Goal: Communication & Community: Answer question/provide support

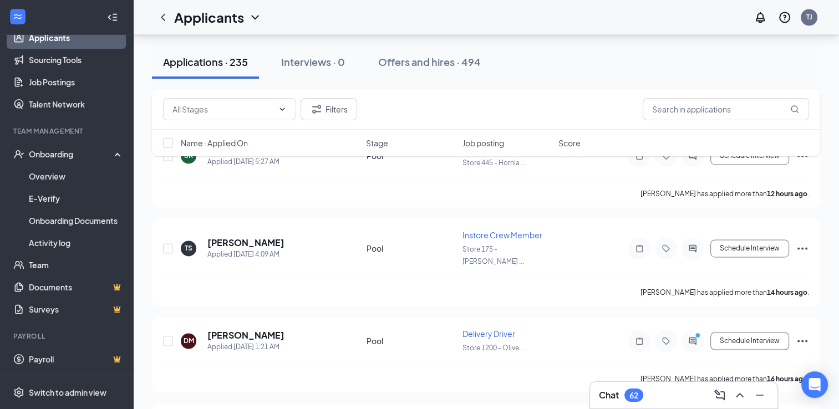
scroll to position [1686, 0]
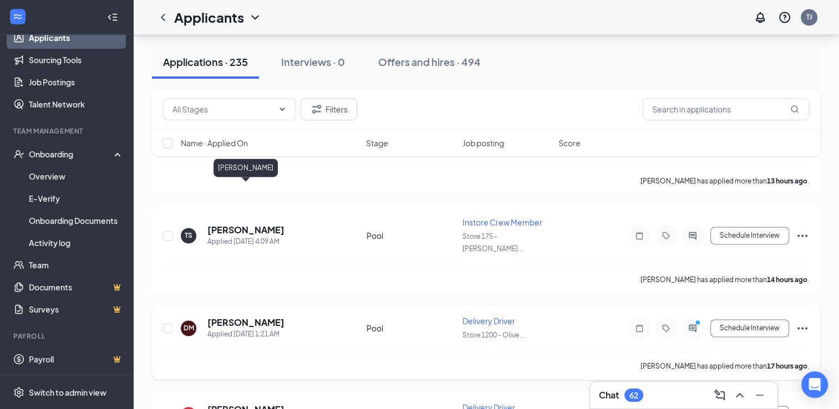
click at [245, 317] on h5 "[PERSON_NAME]" at bounding box center [245, 323] width 77 height 12
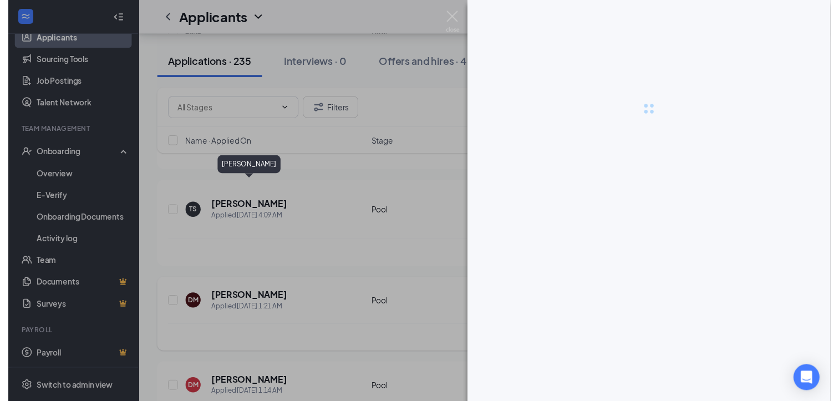
scroll to position [1663, 0]
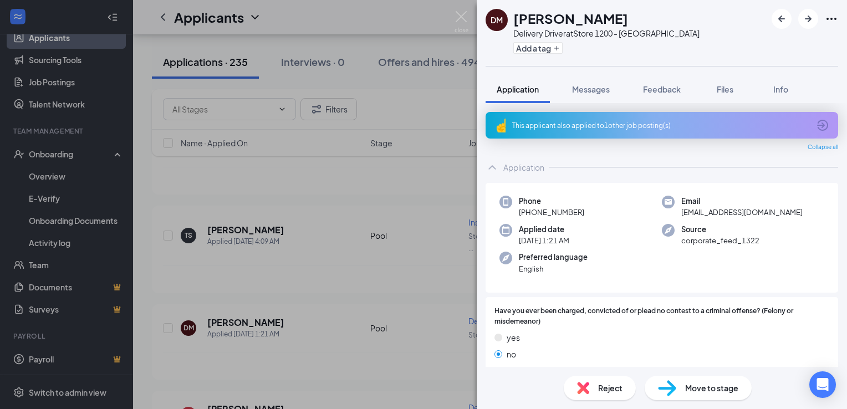
click at [584, 124] on div "This applicant also applied to 1 other job posting(s)" at bounding box center [660, 125] width 297 height 9
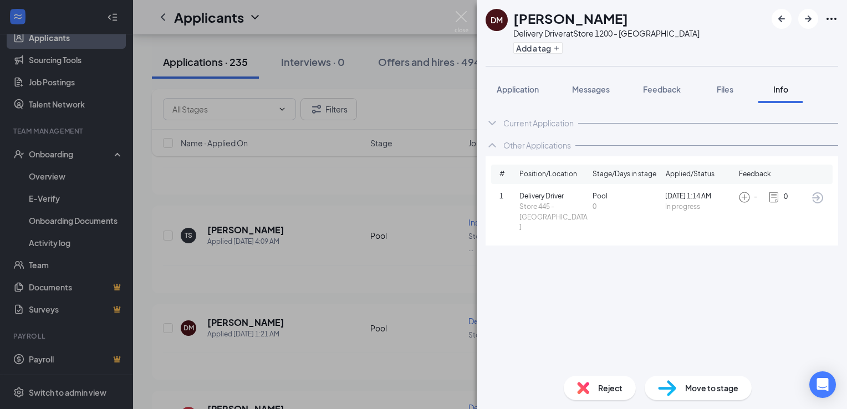
click at [339, 164] on div "[PERSON_NAME] Delivery Driver at Store 1200 - Olive Branch Add a tag Applicatio…" at bounding box center [423, 204] width 847 height 409
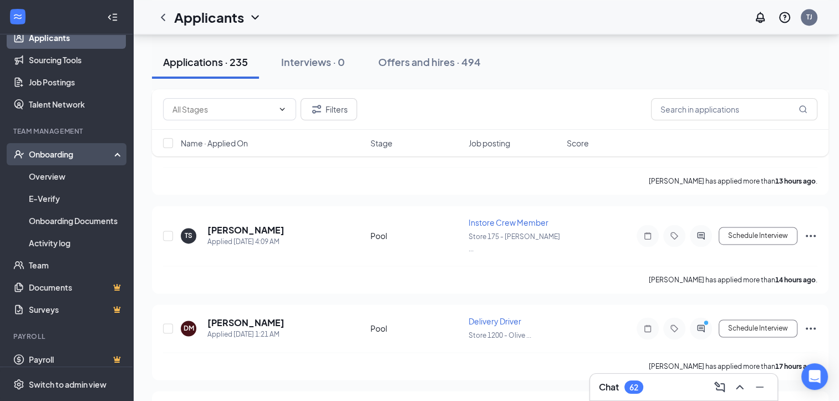
click at [43, 157] on div "Onboarding" at bounding box center [71, 154] width 85 height 11
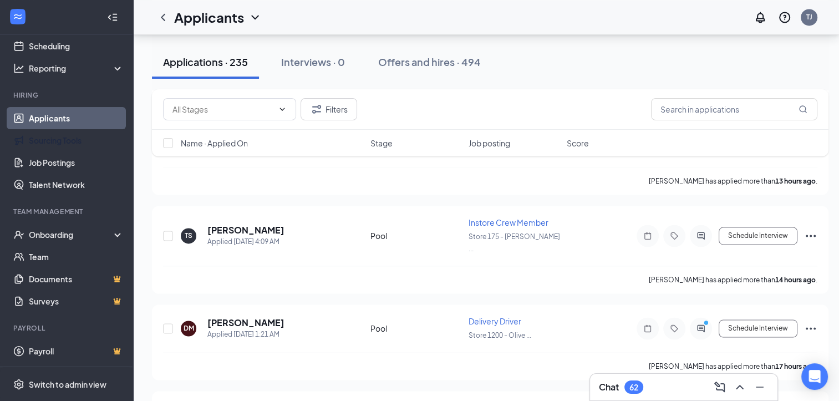
scroll to position [47, 0]
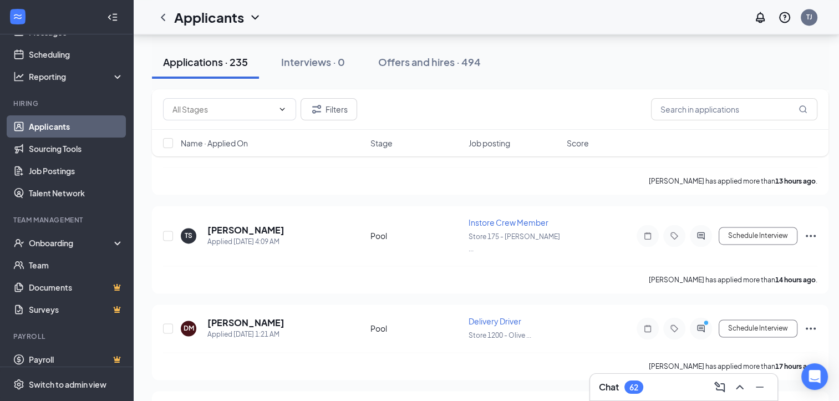
click at [37, 126] on link "Applicants" at bounding box center [76, 126] width 95 height 22
click at [67, 242] on div "Onboarding" at bounding box center [71, 242] width 85 height 11
drag, startPoint x: 47, startPoint y: 264, endPoint x: 288, endPoint y: 230, distance: 243.6
click at [47, 264] on link "Overview" at bounding box center [76, 265] width 95 height 22
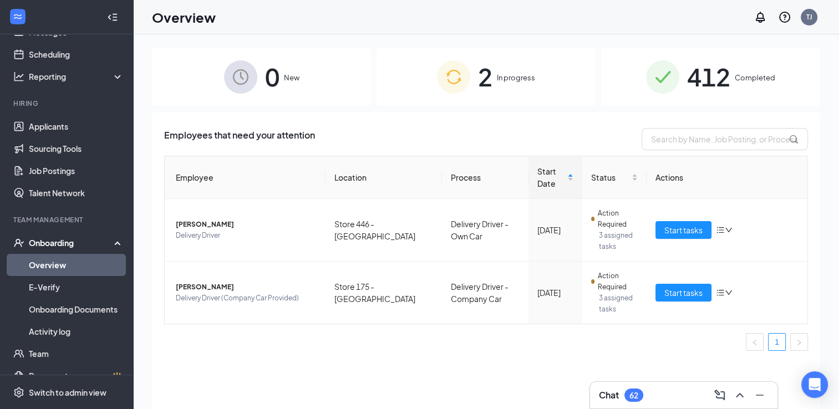
click at [507, 77] on span "In progress" at bounding box center [516, 77] width 38 height 11
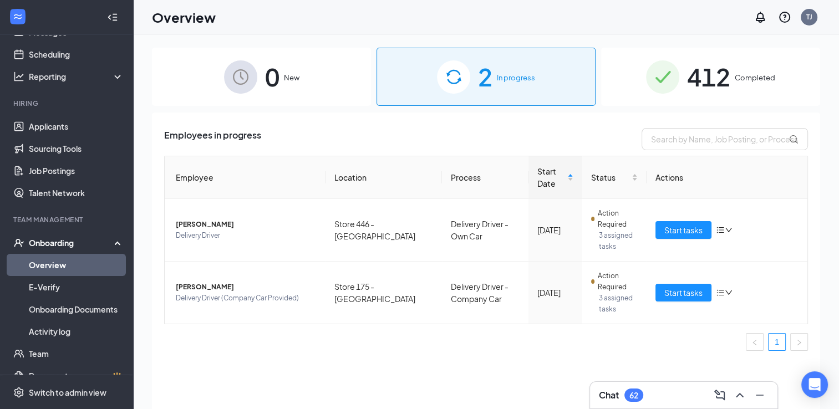
click at [746, 79] on span "Completed" at bounding box center [755, 77] width 40 height 11
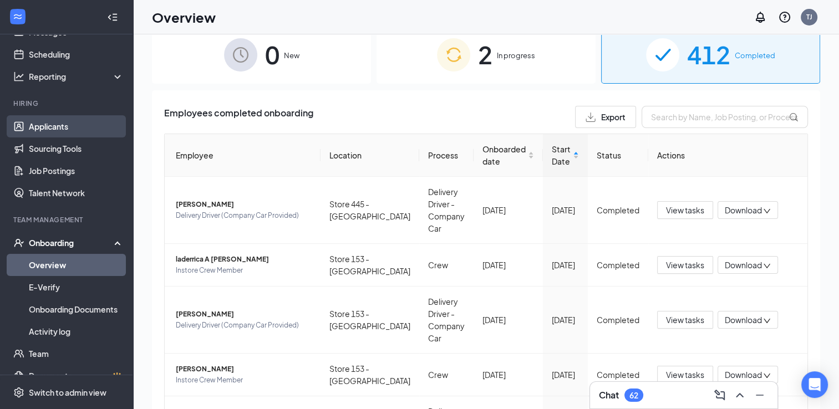
click at [41, 128] on link "Applicants" at bounding box center [76, 126] width 95 height 22
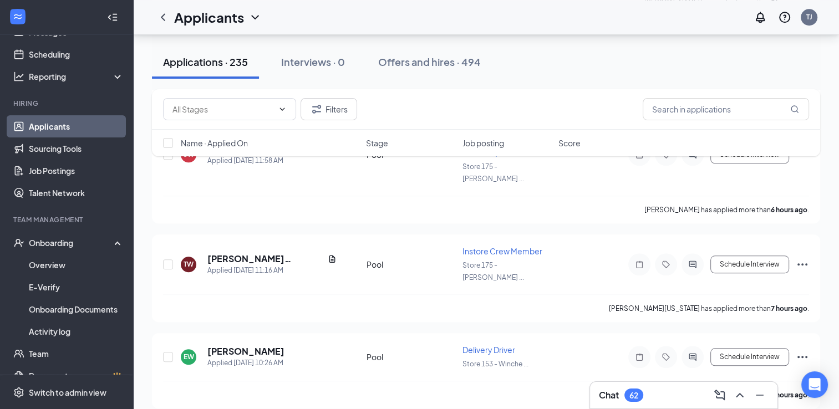
scroll to position [1034, 0]
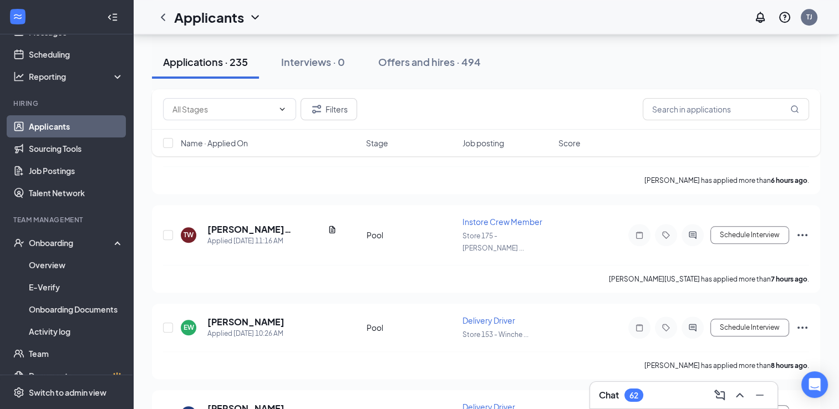
drag, startPoint x: 843, startPoint y: 403, endPoint x: 669, endPoint y: 54, distance: 389.8
click at [669, 54] on div "Applications · 235 Interviews · 0 Offers and hires · 494" at bounding box center [486, 61] width 668 height 33
click at [674, 113] on input "text" at bounding box center [726, 109] width 166 height 22
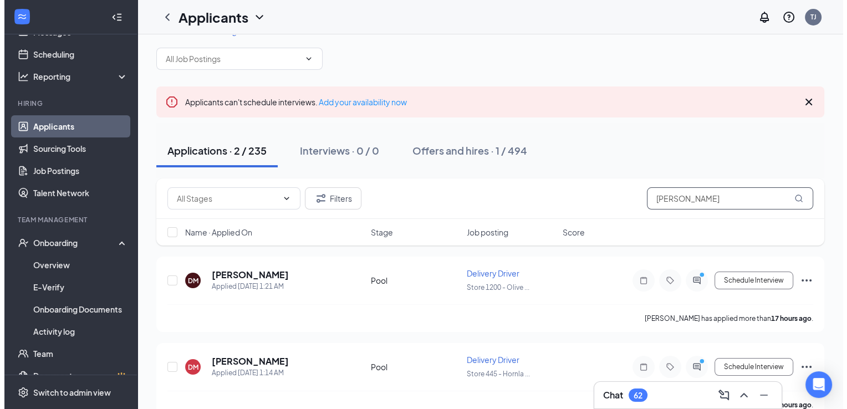
scroll to position [42, 0]
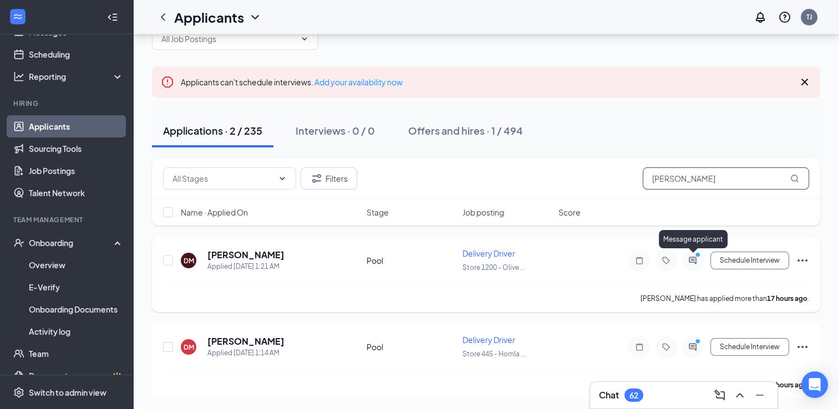
type input "[PERSON_NAME]"
click at [695, 257] on icon "PrimaryDot" at bounding box center [699, 256] width 13 height 9
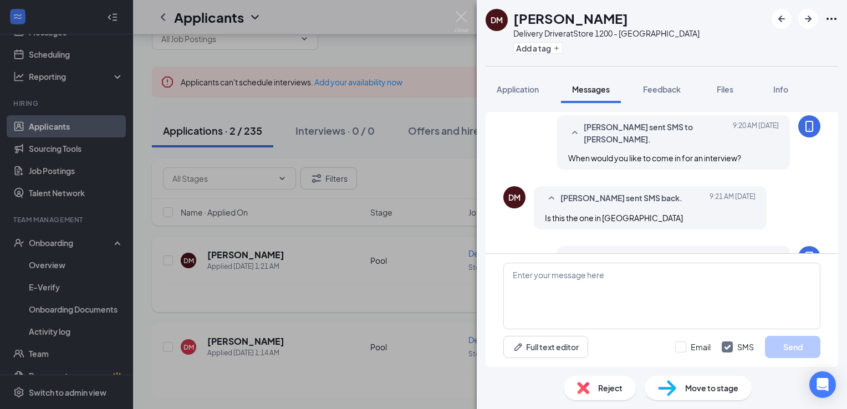
scroll to position [147, 0]
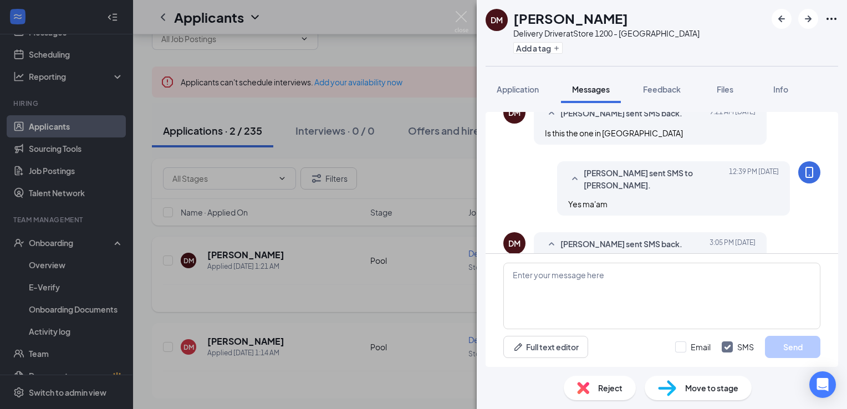
scroll to position [256, 0]
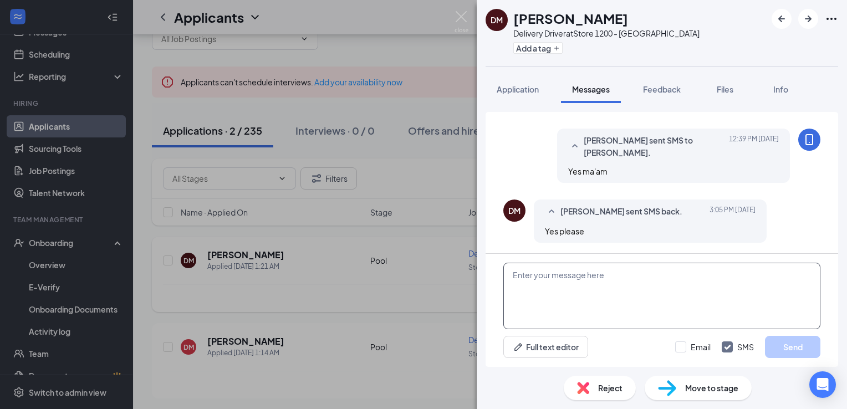
click at [560, 274] on textarea at bounding box center [661, 296] width 317 height 67
type textarea "I am sorry, we are"
click at [787, 93] on span "Info" at bounding box center [781, 89] width 15 height 10
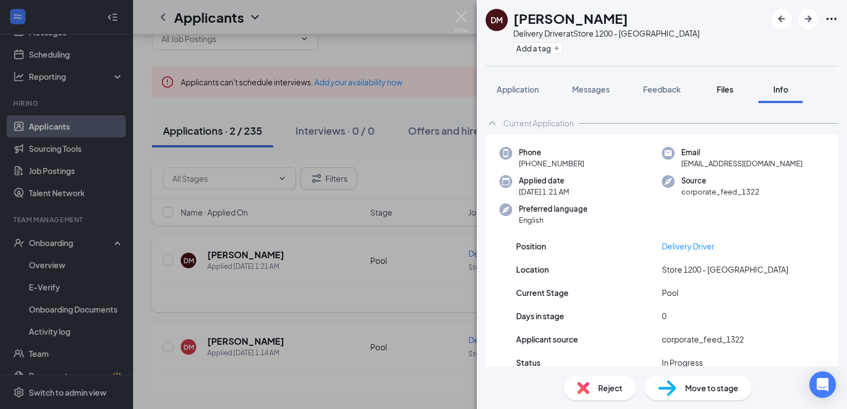
click at [727, 89] on span "Files" at bounding box center [725, 89] width 17 height 10
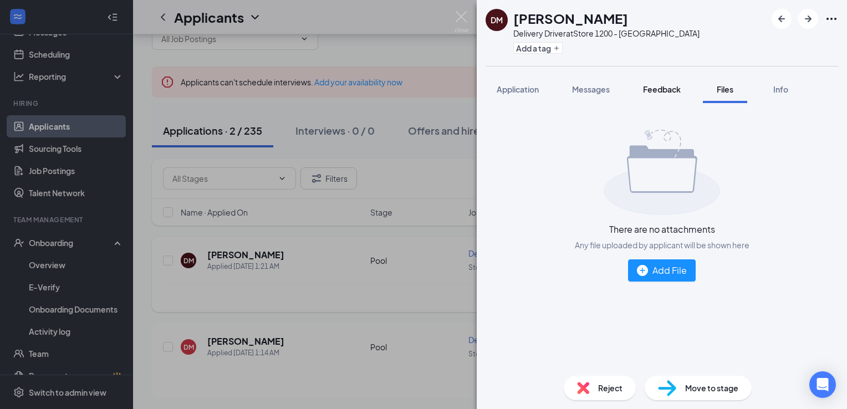
click at [655, 89] on span "Feedback" at bounding box center [662, 89] width 38 height 10
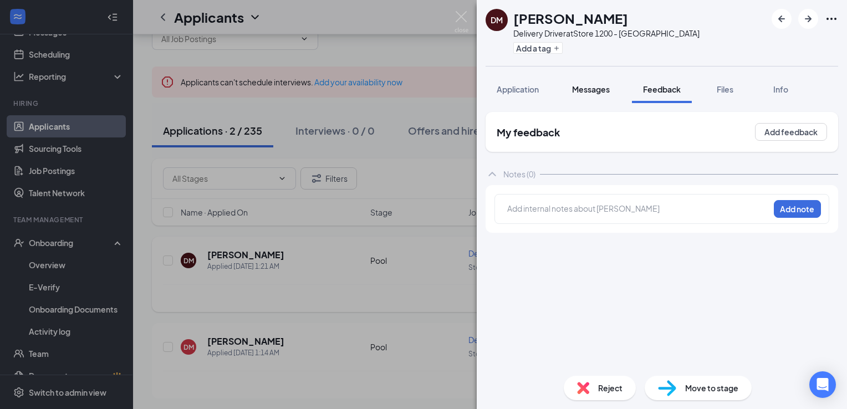
click at [581, 92] on span "Messages" at bounding box center [591, 89] width 38 height 10
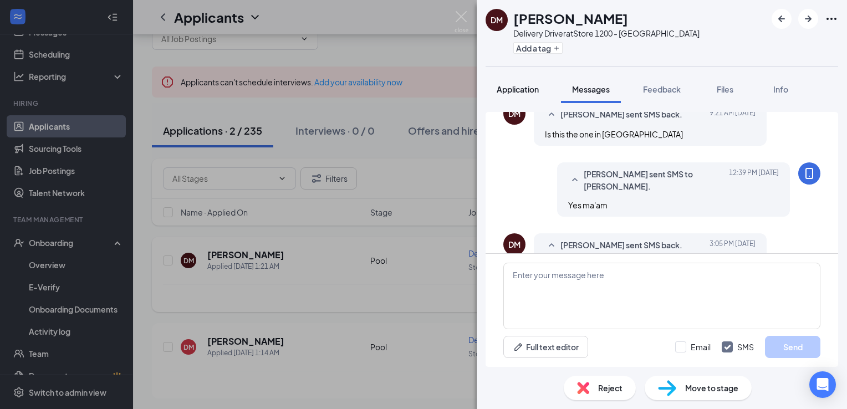
scroll to position [256, 0]
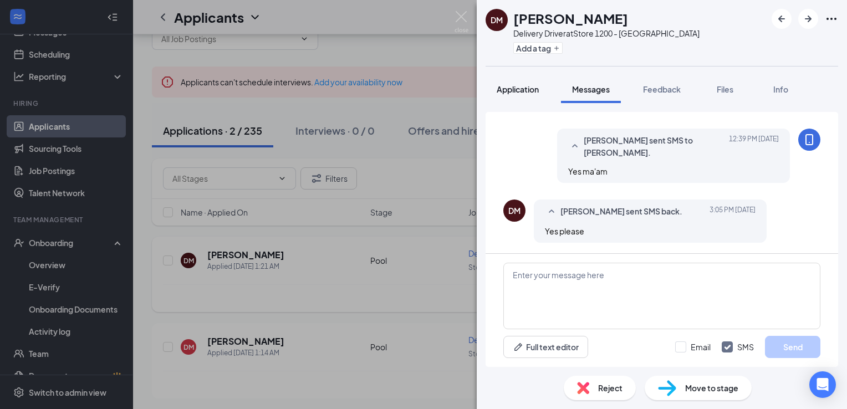
click at [515, 90] on span "Application" at bounding box center [518, 89] width 42 height 10
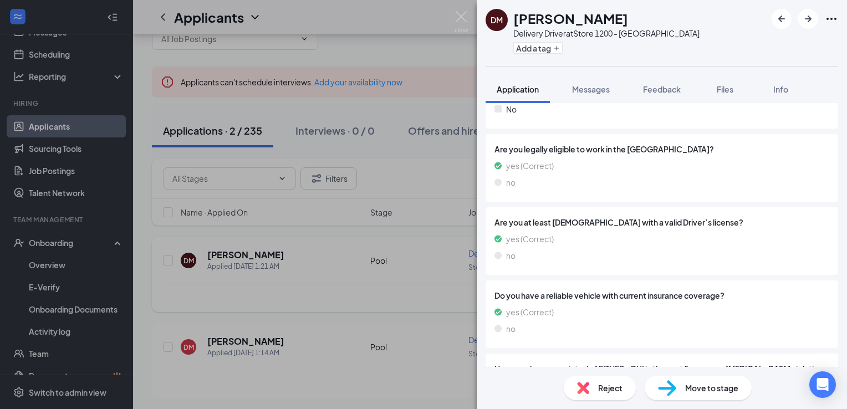
scroll to position [730, 0]
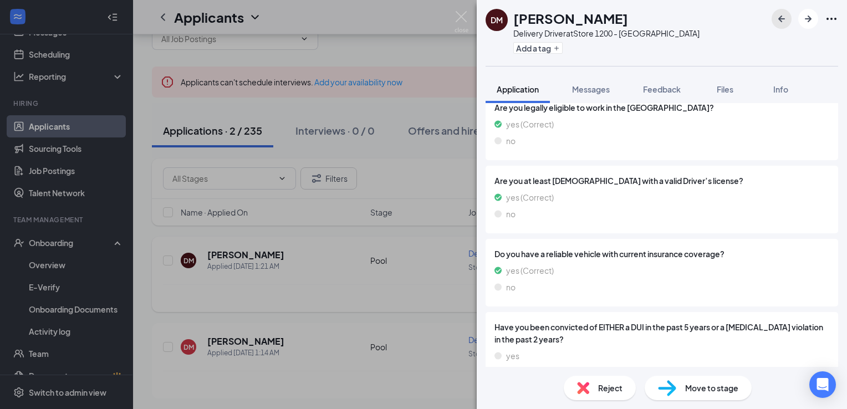
click at [777, 17] on icon "ArrowLeftNew" at bounding box center [781, 18] width 13 height 13
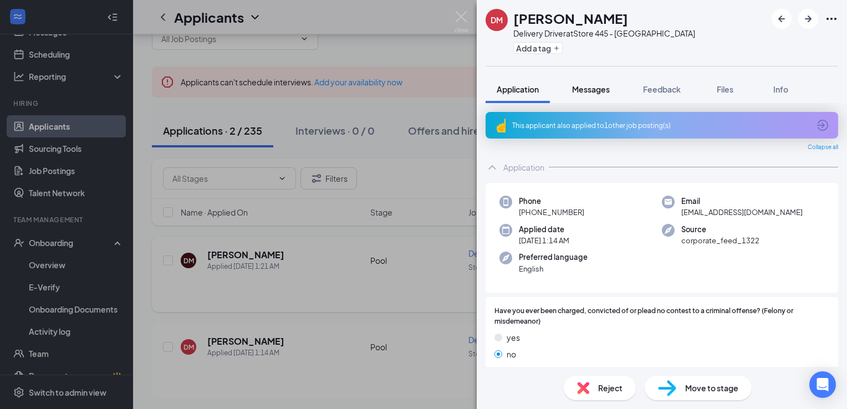
click at [581, 89] on span "Messages" at bounding box center [591, 89] width 38 height 10
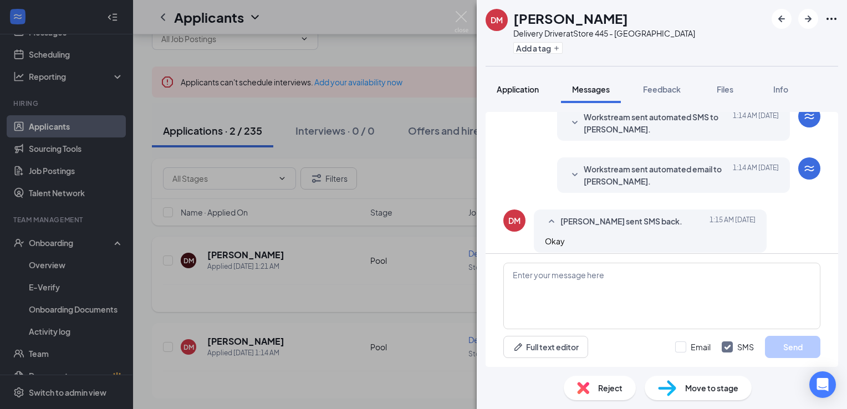
scroll to position [114, 0]
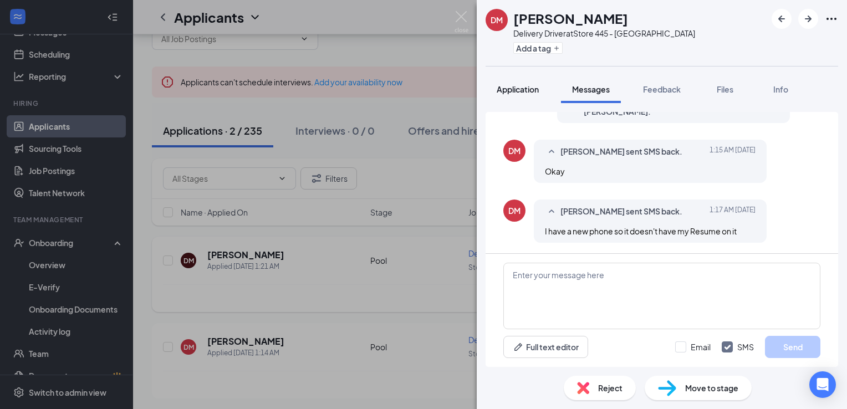
click at [512, 88] on span "Application" at bounding box center [518, 89] width 42 height 10
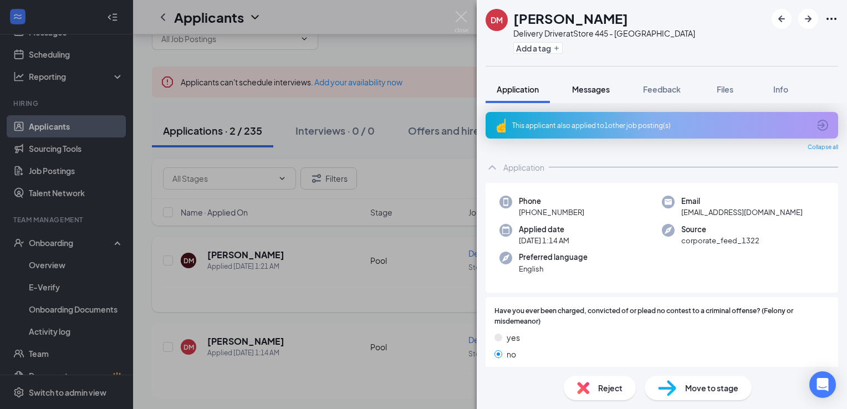
click at [596, 89] on span "Messages" at bounding box center [591, 89] width 38 height 10
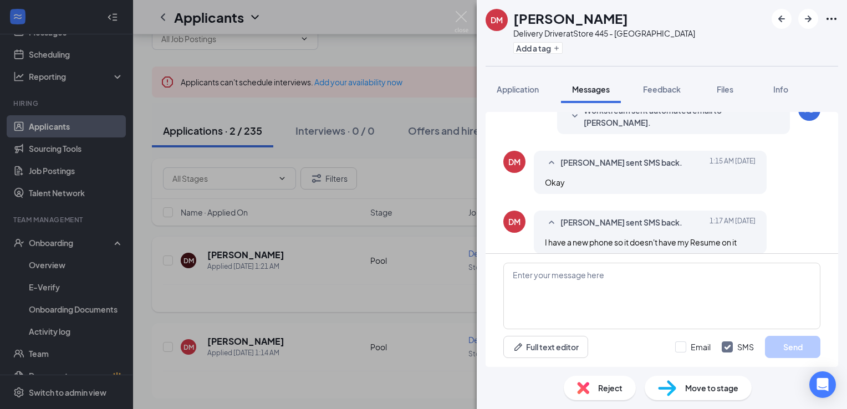
scroll to position [114, 0]
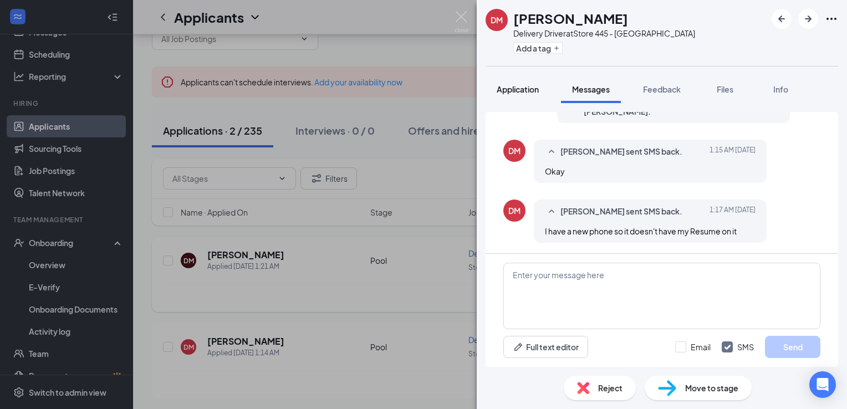
click at [512, 90] on span "Application" at bounding box center [518, 89] width 42 height 10
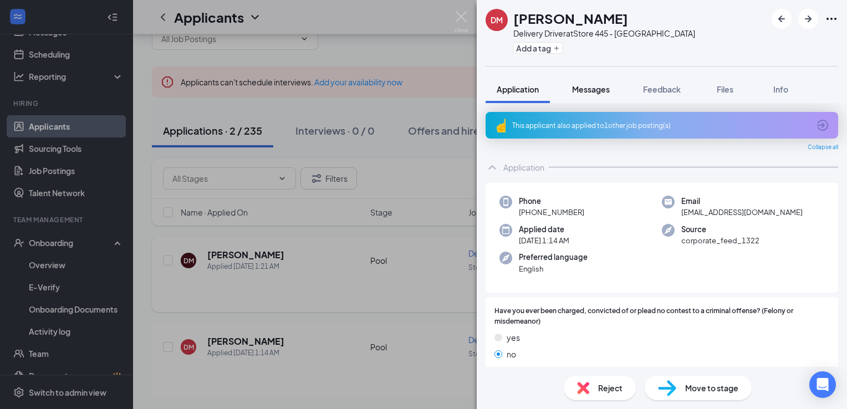
click at [591, 90] on span "Messages" at bounding box center [591, 89] width 38 height 10
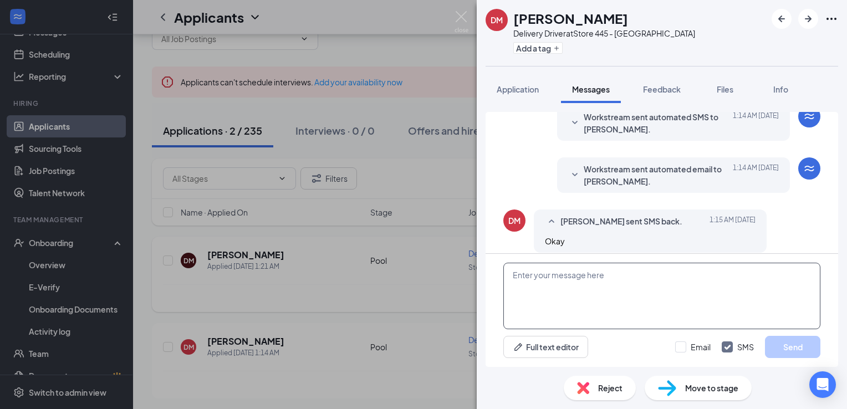
scroll to position [114, 0]
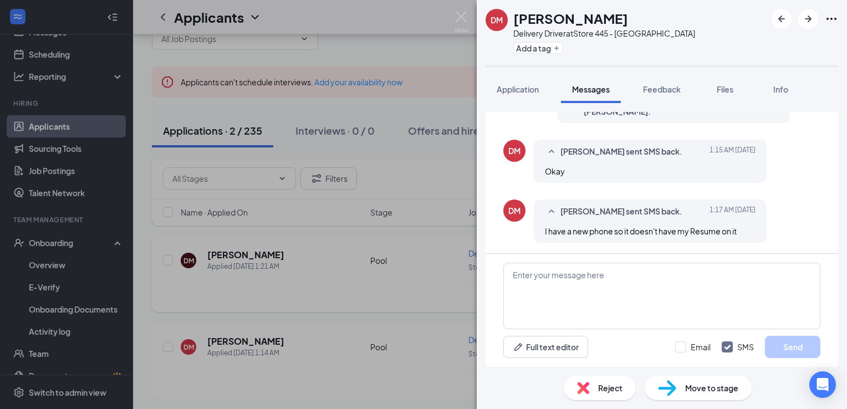
click at [260, 252] on div "[PERSON_NAME] Delivery Driver at Store 445 - Hornlake Add a tag Application Mes…" at bounding box center [423, 204] width 847 height 409
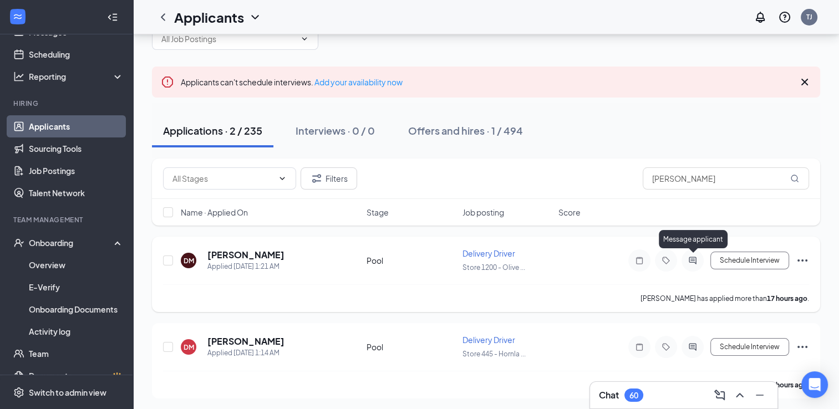
click at [691, 258] on icon "ActiveChat" at bounding box center [692, 260] width 13 height 9
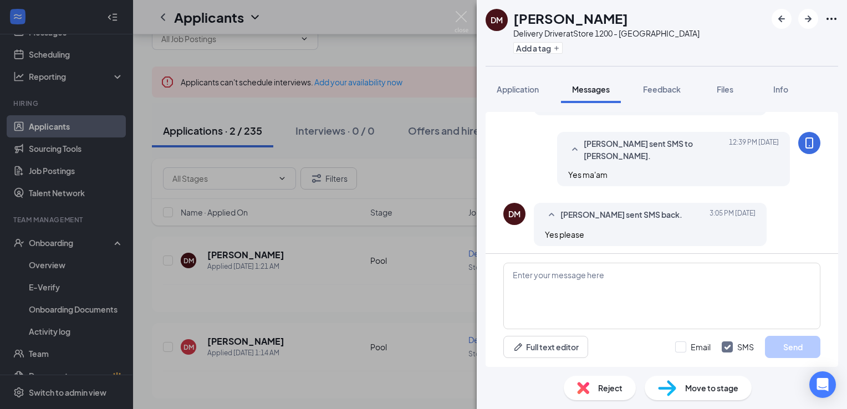
scroll to position [256, 0]
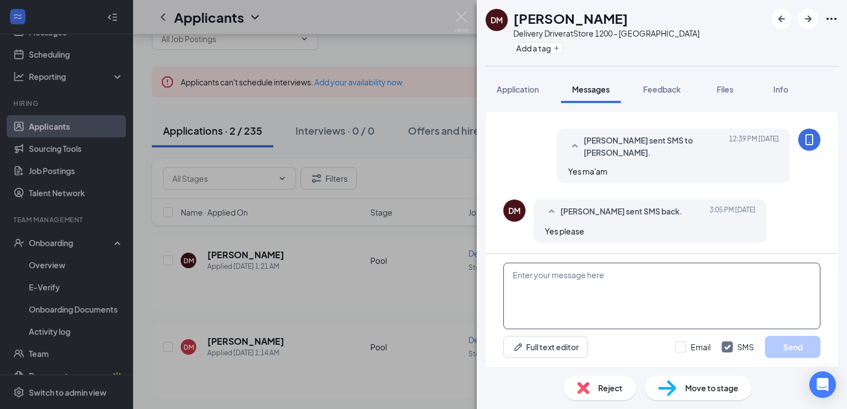
click at [561, 271] on textarea at bounding box center [661, 296] width 317 height 67
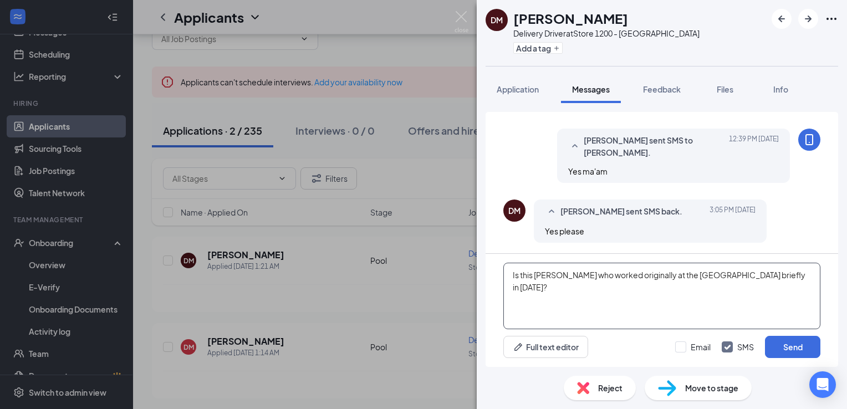
click at [512, 289] on textarea "Is this [PERSON_NAME] who worked originally at the [GEOGRAPHIC_DATA] briefly in…" at bounding box center [661, 296] width 317 height 67
type textarea "Is this [PERSON_NAME] who worked originally at the [GEOGRAPHIC_DATA] briefly in…"
click at [796, 349] on button "Send" at bounding box center [792, 347] width 55 height 22
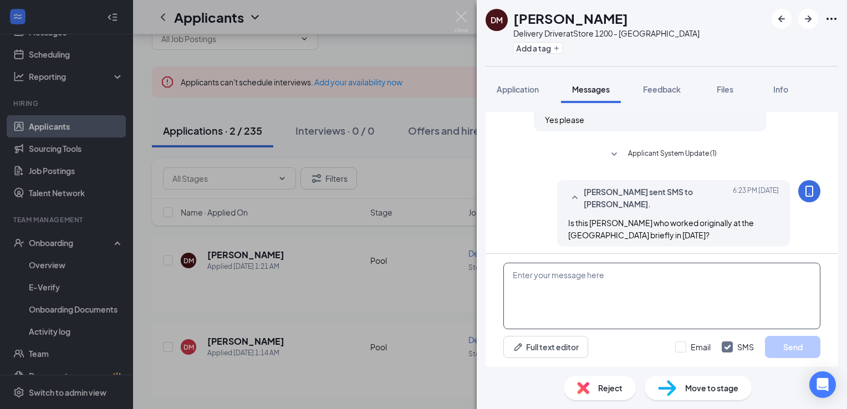
scroll to position [372, 0]
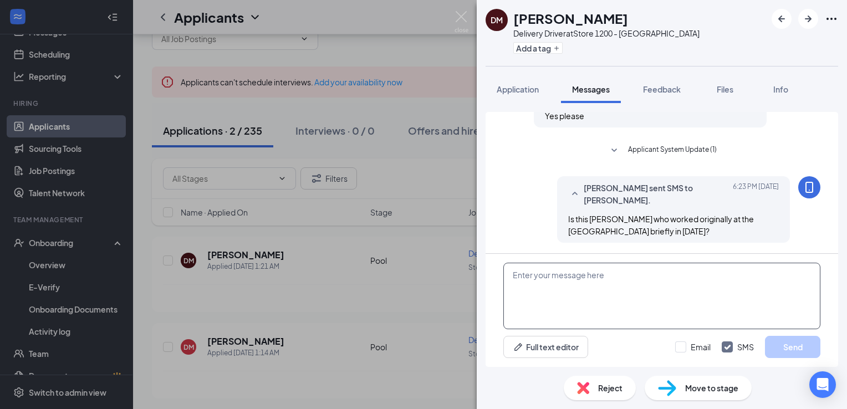
click at [530, 272] on textarea at bounding box center [661, 296] width 317 height 67
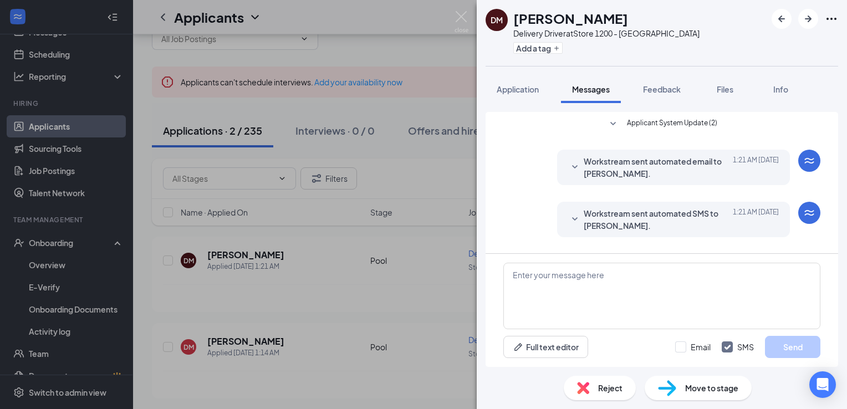
click at [321, 231] on div "[PERSON_NAME] Delivery Driver at Store 1200 - Olive Branch Add a tag Applicatio…" at bounding box center [423, 204] width 847 height 409
click at [509, 88] on span "Application" at bounding box center [518, 89] width 42 height 10
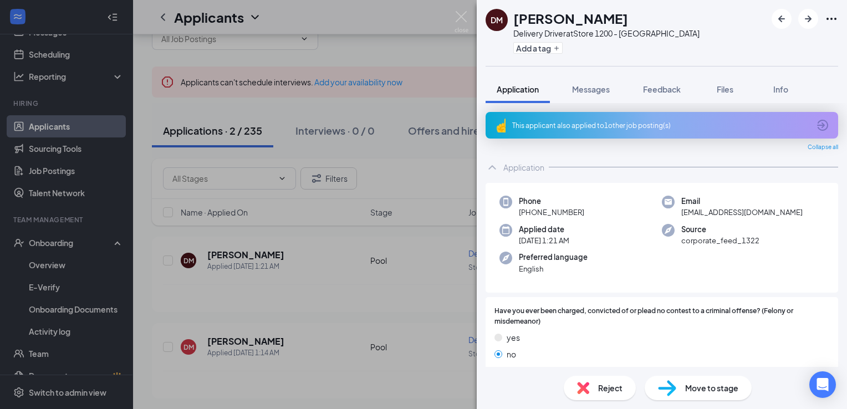
drag, startPoint x: 518, startPoint y: 88, endPoint x: 510, endPoint y: 82, distance: 11.1
click at [510, 82] on button "Application" at bounding box center [518, 89] width 64 height 28
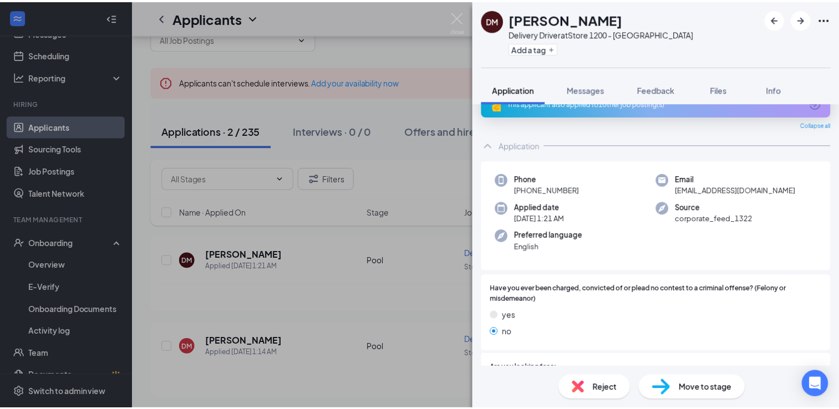
scroll to position [44, 0]
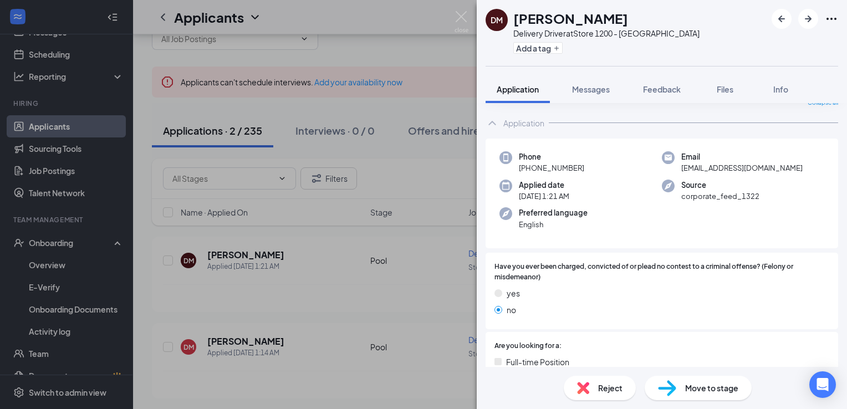
drag, startPoint x: 582, startPoint y: 167, endPoint x: 515, endPoint y: 174, distance: 67.4
click at [515, 174] on div "Phone [PHONE_NUMBER] Email [EMAIL_ADDRESS][DOMAIN_NAME] Applied date [DATE] 1:2…" at bounding box center [662, 194] width 353 height 110
drag, startPoint x: 515, startPoint y: 174, endPoint x: 550, endPoint y: 167, distance: 36.1
copy span "[PHONE_NUMBER]"
click at [435, 226] on div "[PERSON_NAME] Delivery Driver at Store 1200 - Olive Branch Add a tag Applicatio…" at bounding box center [423, 204] width 847 height 409
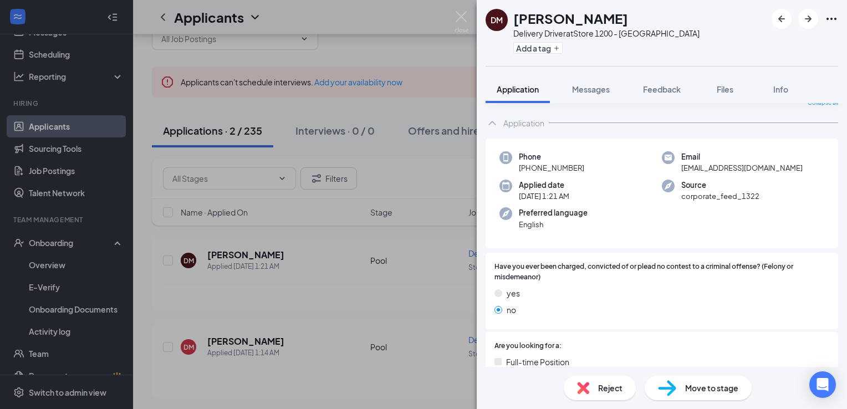
click at [431, 232] on div "[PERSON_NAME] Delivery Driver at Store 1200 - Olive Branch Add a tag Applicatio…" at bounding box center [423, 204] width 847 height 409
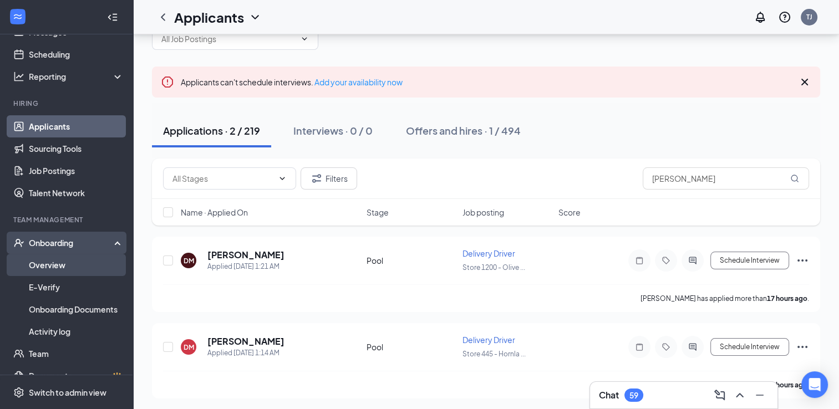
click at [48, 260] on link "Overview" at bounding box center [76, 265] width 95 height 22
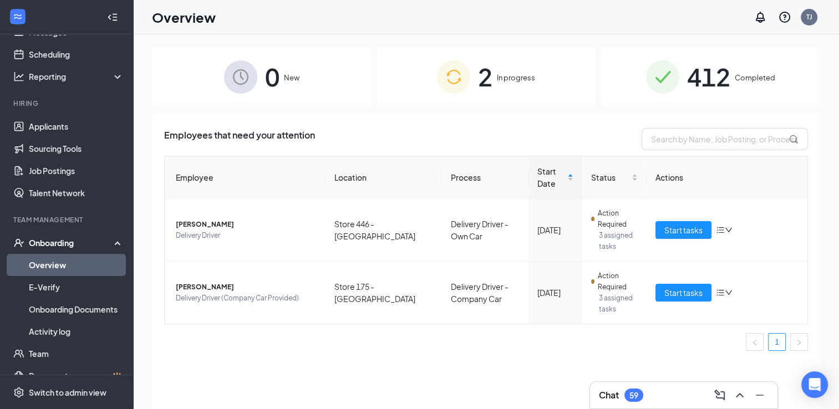
click at [706, 74] on span "412" at bounding box center [708, 77] width 43 height 38
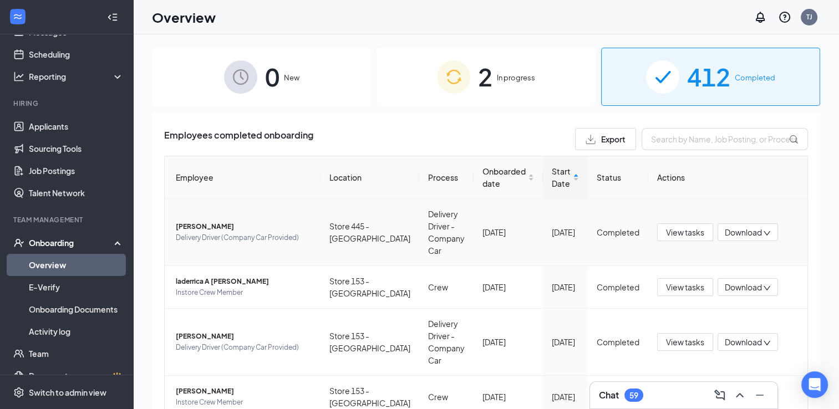
click at [216, 228] on span "[PERSON_NAME]" at bounding box center [244, 226] width 136 height 11
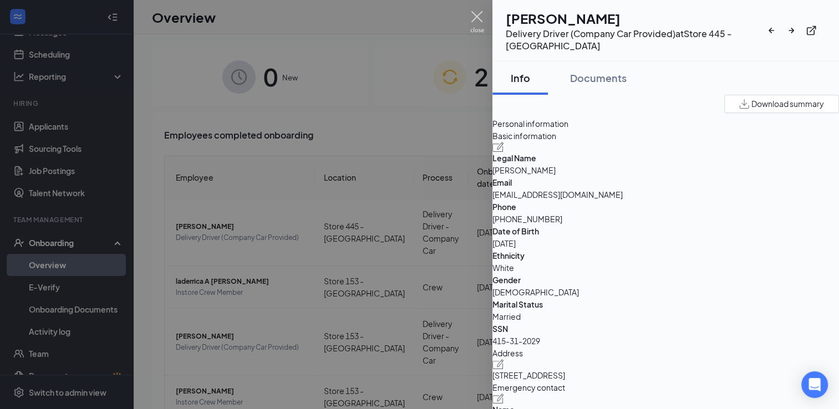
click at [476, 13] on img at bounding box center [477, 22] width 14 height 22
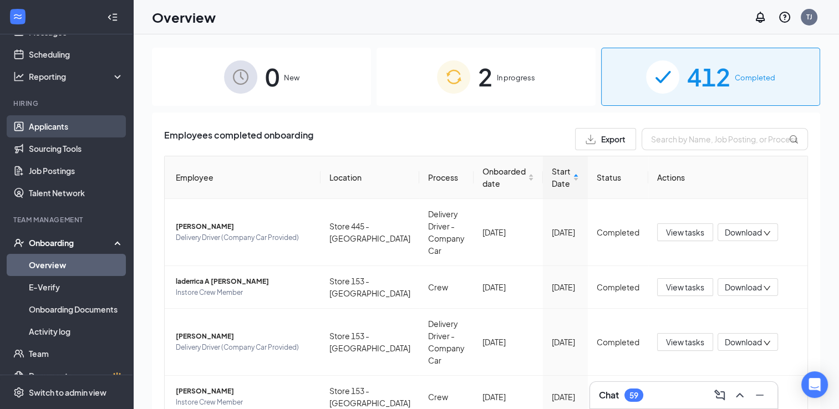
click at [43, 126] on link "Applicants" at bounding box center [76, 126] width 95 height 22
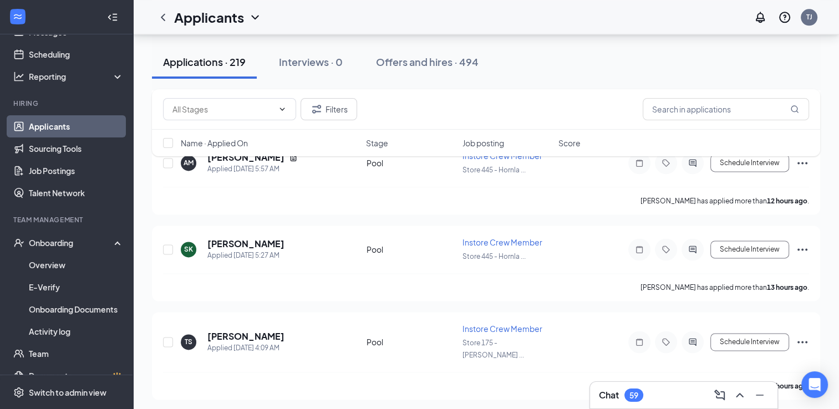
scroll to position [1448, 0]
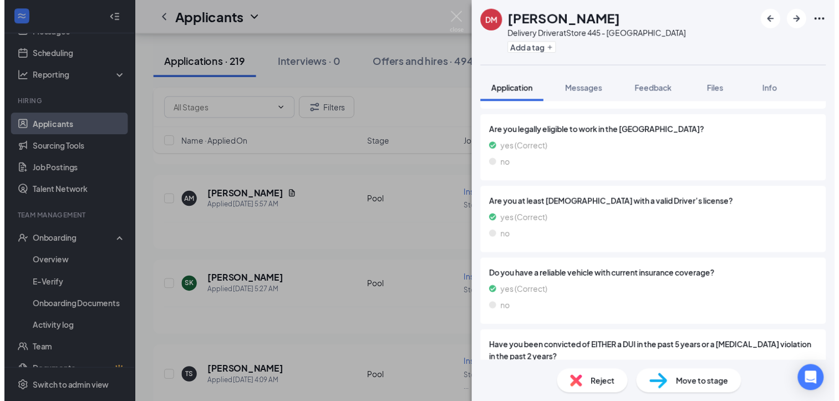
scroll to position [710, 0]
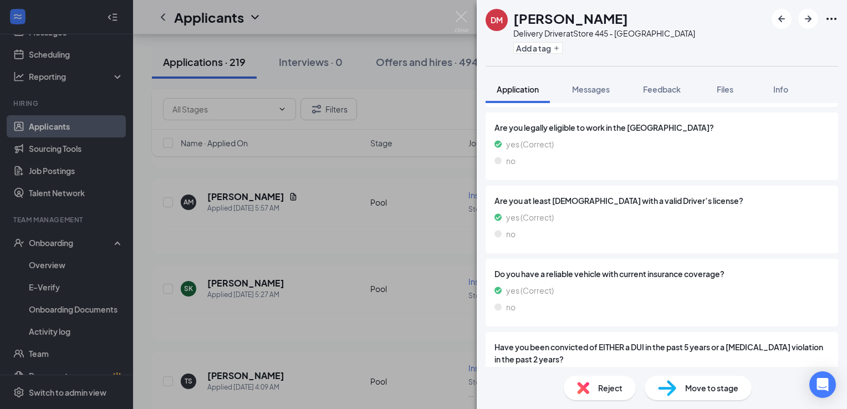
click at [319, 311] on div "[PERSON_NAME] Delivery Driver at Store 445 - Hornlake Add a tag Application Mes…" at bounding box center [423, 204] width 847 height 409
click at [437, 312] on div "[PERSON_NAME] Delivery Driver at Store 445 - Hornlake Add a tag Application Mes…" at bounding box center [423, 204] width 847 height 409
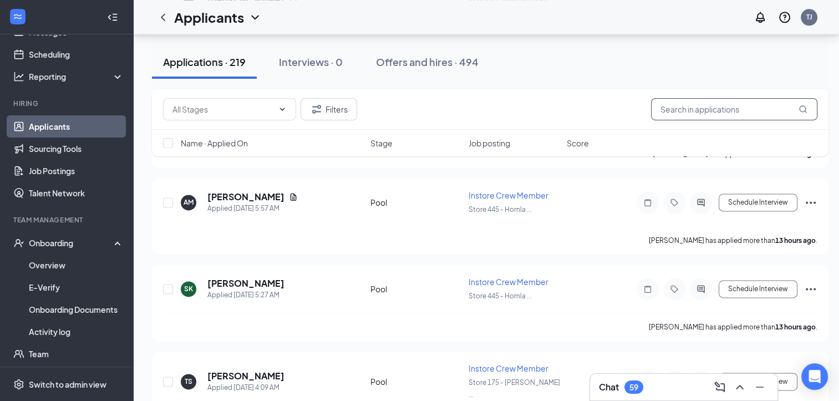
click at [681, 108] on input "text" at bounding box center [734, 109] width 166 height 22
type input "[PERSON_NAME]"
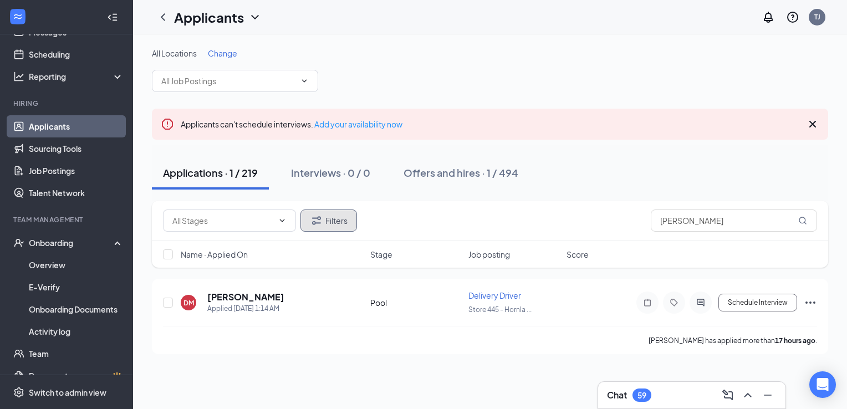
click at [314, 219] on icon "Filter" at bounding box center [316, 220] width 13 height 13
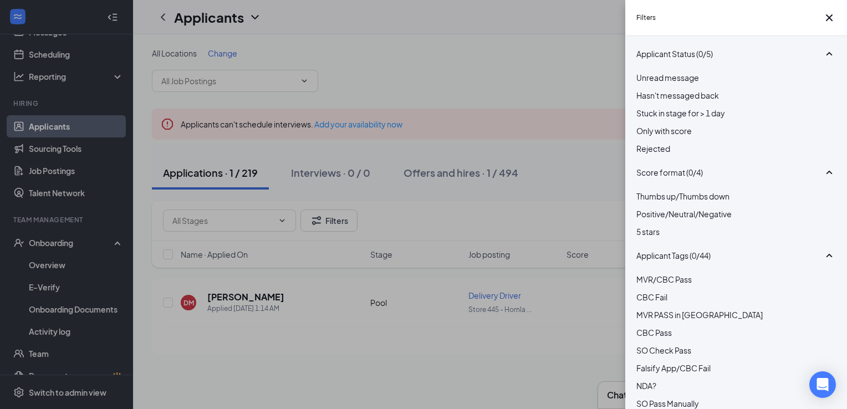
click at [641, 143] on div at bounding box center [737, 143] width 200 height 0
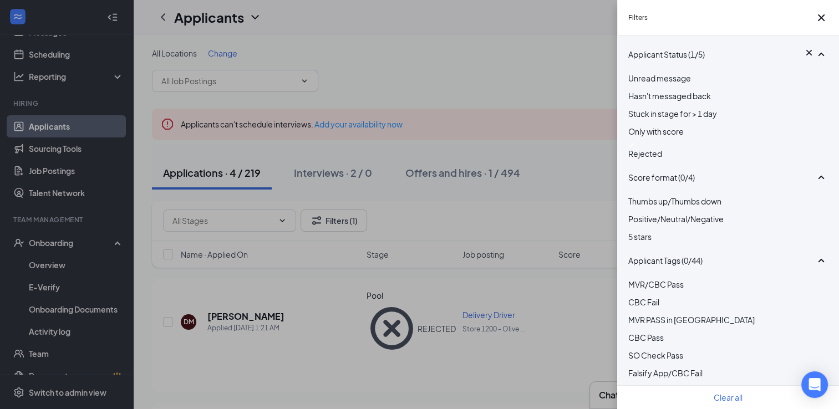
click at [380, 308] on div "Filters Applicant Status (1/5) Unread message Hasn't messaged back Stuck in sta…" at bounding box center [419, 204] width 839 height 409
click at [299, 294] on div "Filters Applicant Status (1/5) Unread message Hasn't messaged back Stuck in sta…" at bounding box center [419, 204] width 839 height 409
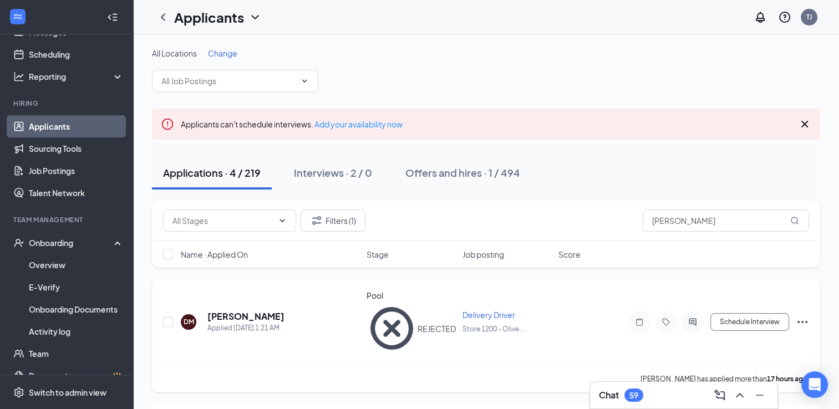
click at [801, 316] on icon "Ellipses" at bounding box center [802, 322] width 13 height 13
click at [714, 321] on p "Unreject" at bounding box center [751, 324] width 95 height 11
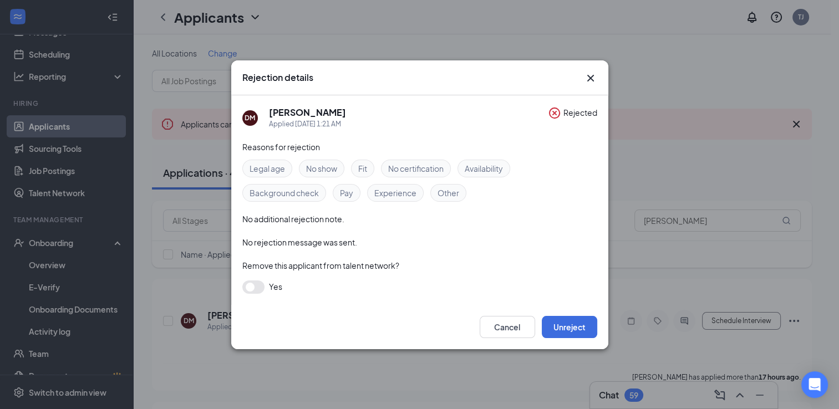
click at [589, 74] on icon "Cross" at bounding box center [590, 78] width 13 height 13
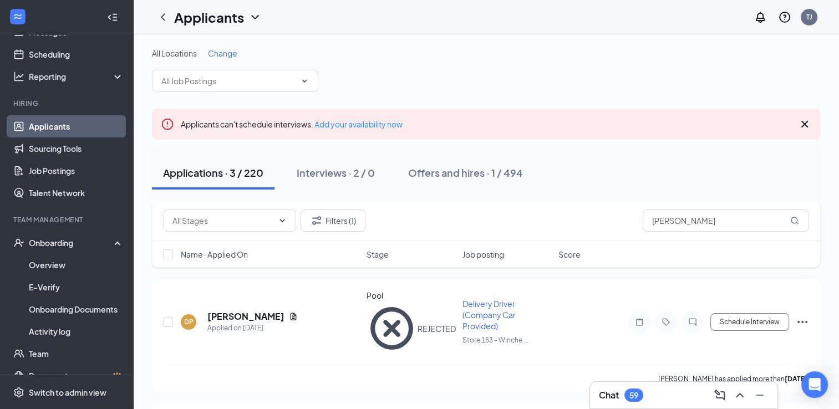
click at [52, 123] on link "Applicants" at bounding box center [76, 126] width 95 height 22
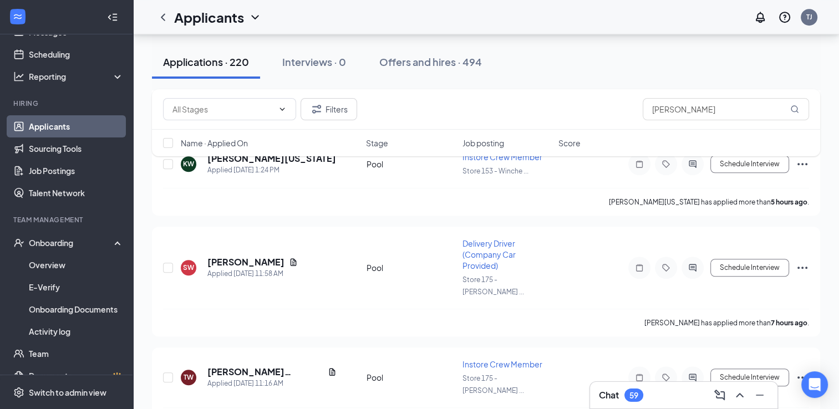
scroll to position [827, 0]
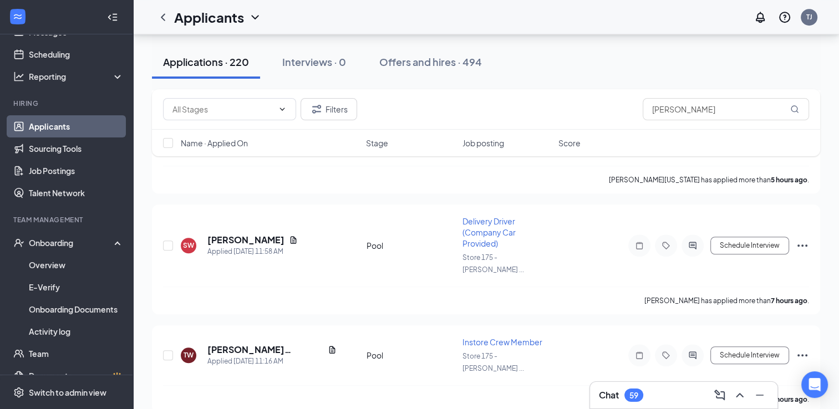
drag, startPoint x: 845, startPoint y: 405, endPoint x: 508, endPoint y: 375, distance: 338.4
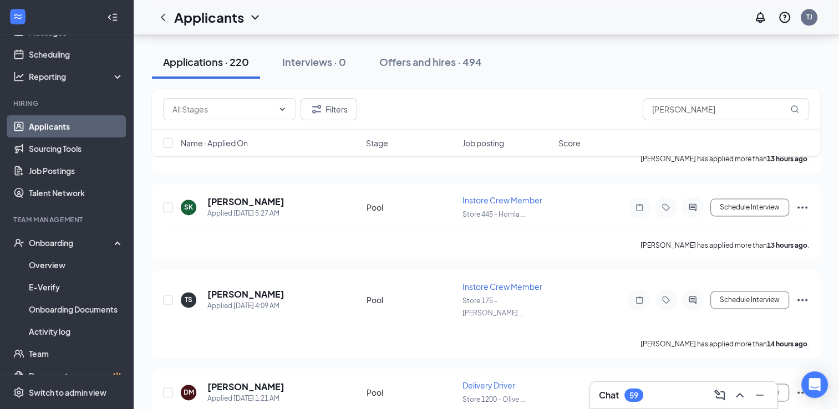
scroll to position [1544, 0]
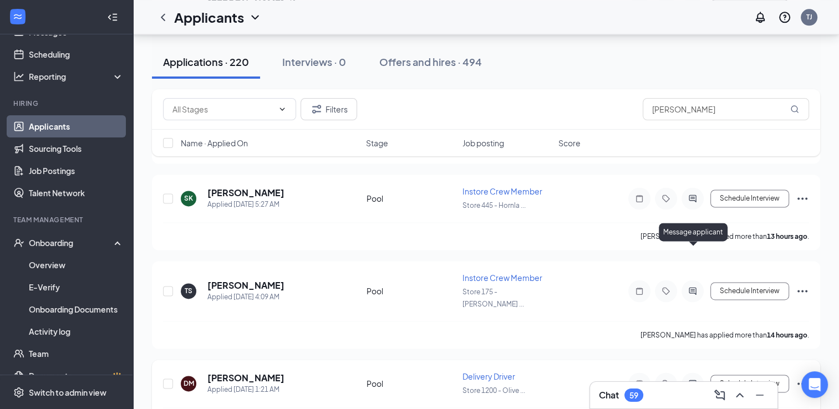
click at [689, 379] on icon "ActiveChat" at bounding box center [692, 383] width 13 height 9
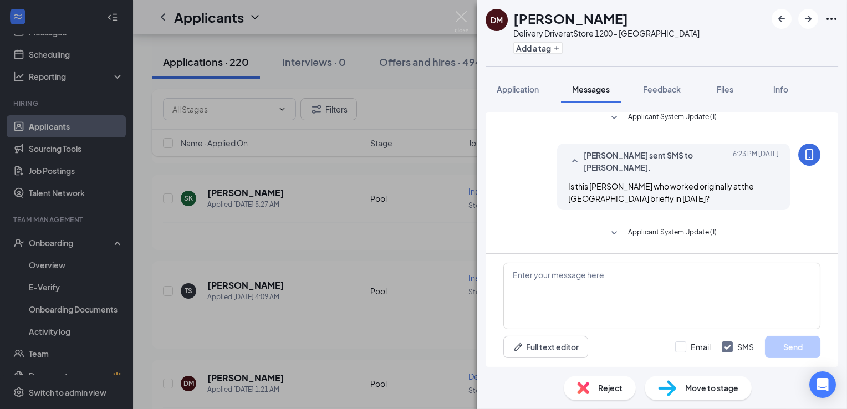
scroll to position [439, 0]
click at [614, 231] on icon "SmallChevronDown" at bounding box center [614, 233] width 13 height 13
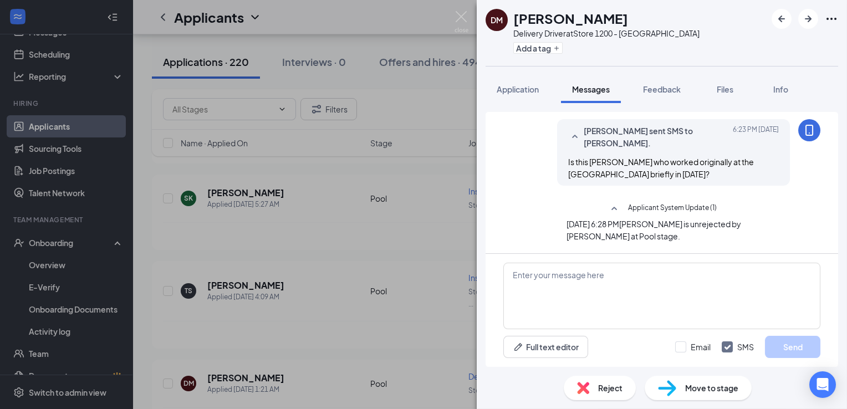
scroll to position [470, 0]
click at [729, 87] on span "Files" at bounding box center [725, 89] width 17 height 10
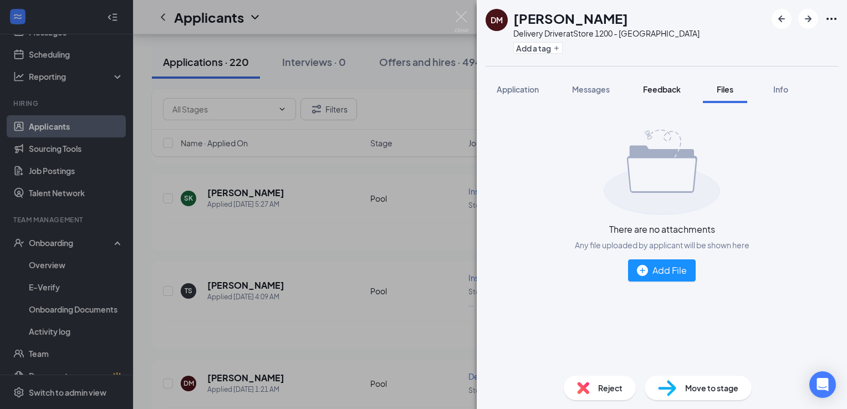
click at [657, 91] on span "Feedback" at bounding box center [662, 89] width 38 height 10
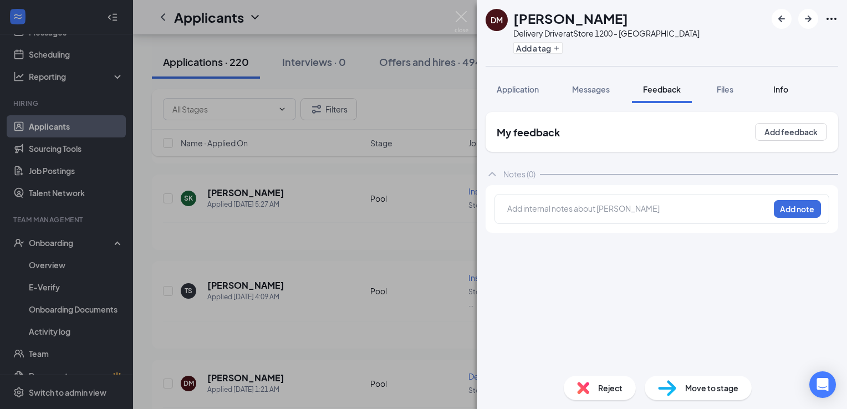
click at [783, 91] on span "Info" at bounding box center [781, 89] width 15 height 10
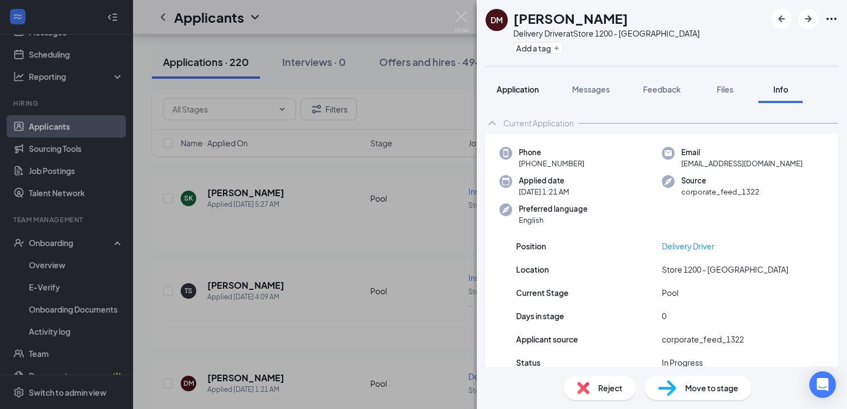
click at [520, 90] on span "Application" at bounding box center [518, 89] width 42 height 10
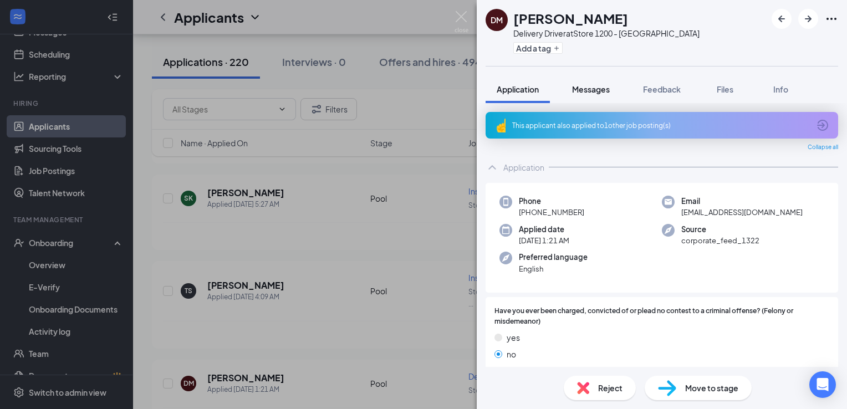
click at [577, 92] on span "Messages" at bounding box center [591, 89] width 38 height 10
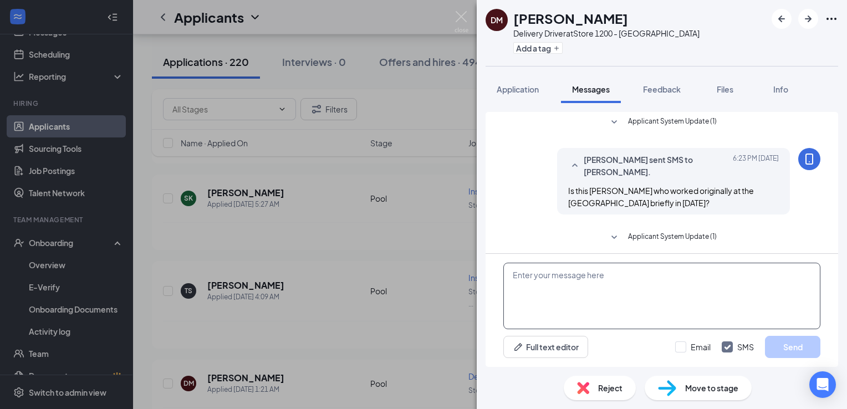
scroll to position [439, 0]
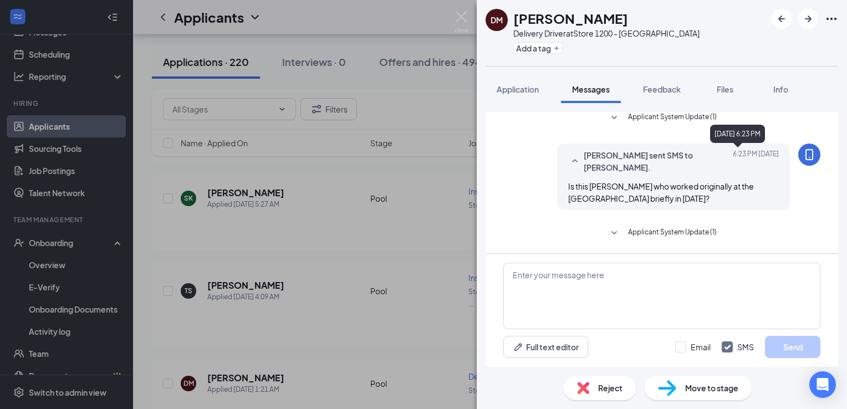
click at [750, 155] on span "[DATE] 6:23 PM" at bounding box center [756, 161] width 46 height 24
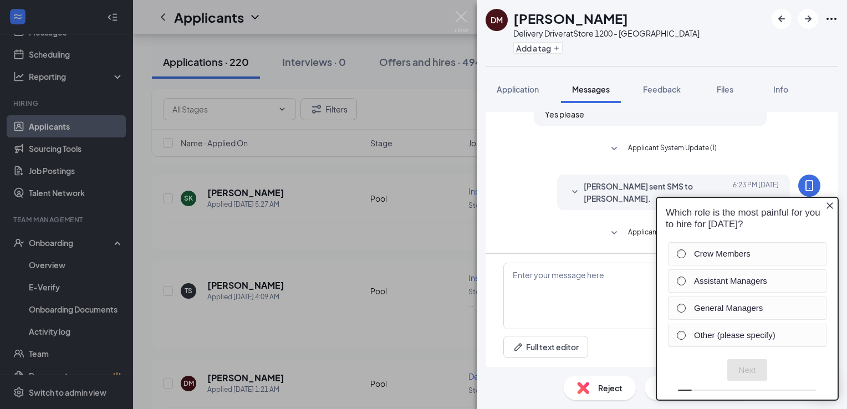
scroll to position [0, 0]
click at [612, 233] on icon "SmallChevronDown" at bounding box center [615, 232] width 6 height 3
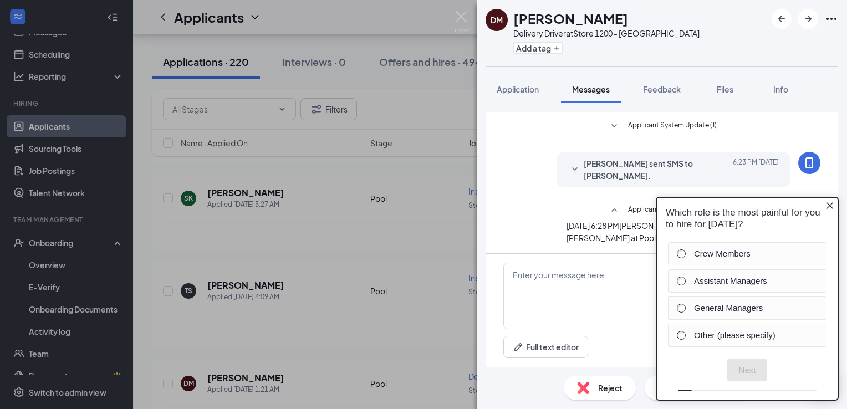
click at [350, 221] on div "[PERSON_NAME] Delivery Driver at Store 1200 - Olive Branch Add a tag Applicatio…" at bounding box center [423, 204] width 847 height 409
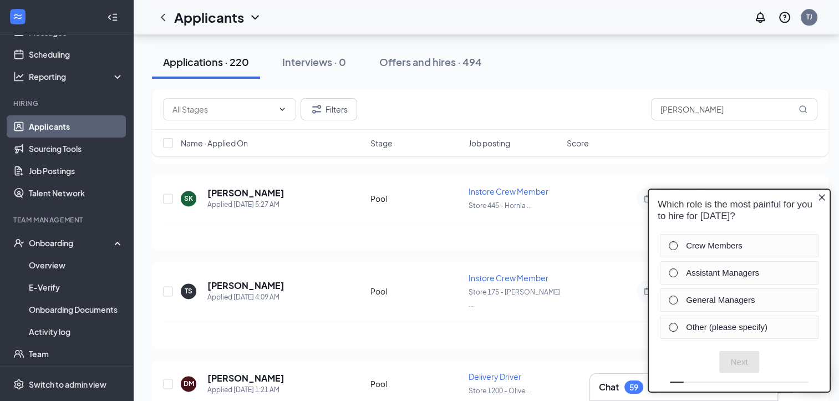
click at [821, 195] on icon "Close button" at bounding box center [821, 196] width 9 height 9
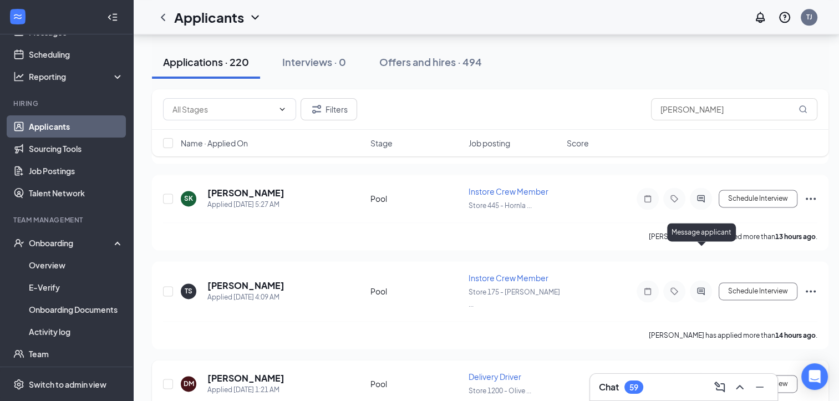
click at [701, 379] on icon "ActiveChat" at bounding box center [700, 383] width 13 height 9
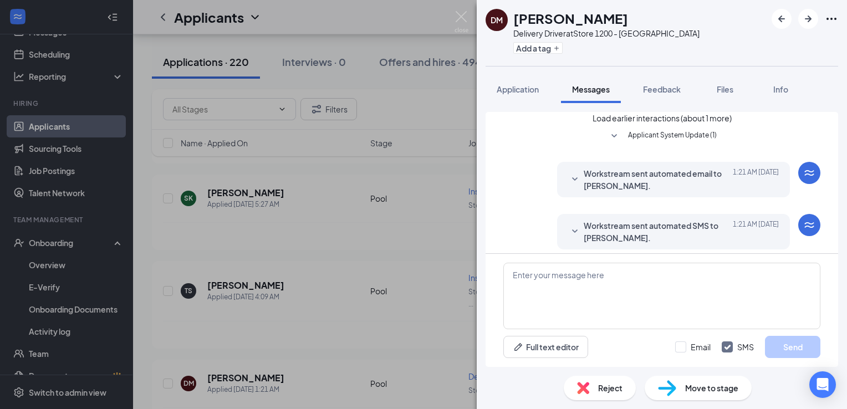
scroll to position [439, 0]
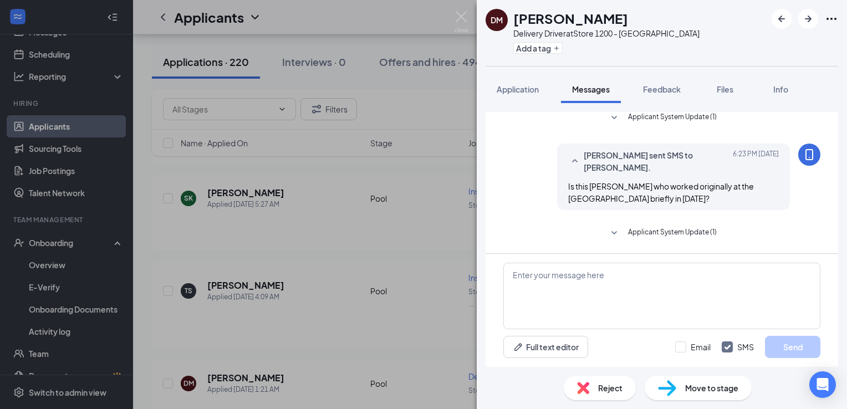
click at [611, 232] on icon "SmallChevronDown" at bounding box center [614, 233] width 13 height 13
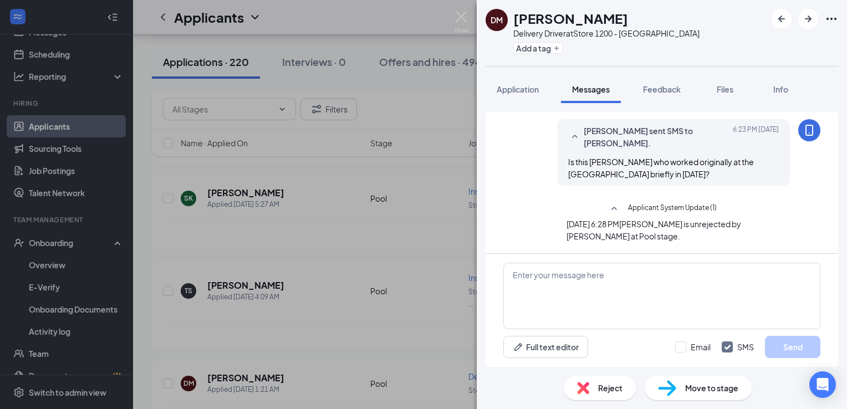
scroll to position [470, 0]
click at [390, 220] on div "[PERSON_NAME] Delivery Driver at Store 1200 - Olive Branch Add a tag Applicatio…" at bounding box center [423, 204] width 847 height 409
click at [510, 89] on span "Application" at bounding box center [518, 89] width 42 height 10
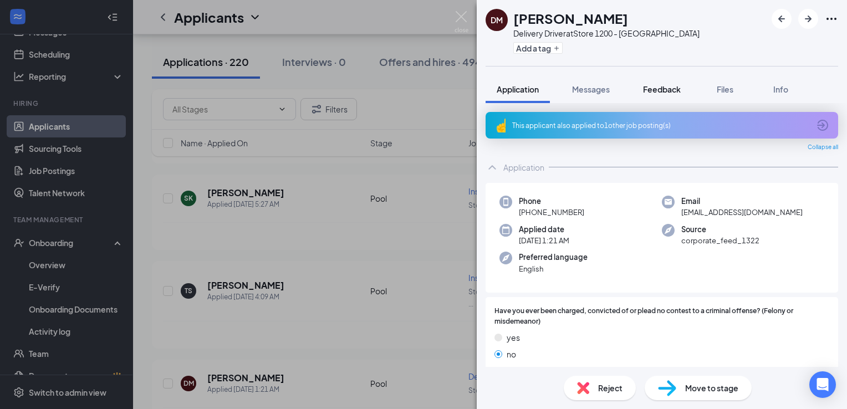
click at [670, 87] on span "Feedback" at bounding box center [662, 89] width 38 height 10
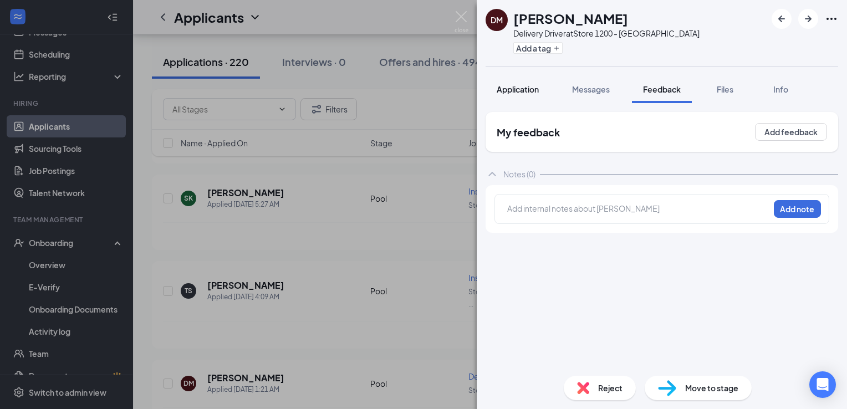
click at [517, 90] on span "Application" at bounding box center [518, 89] width 42 height 10
